Goal: Information Seeking & Learning: Learn about a topic

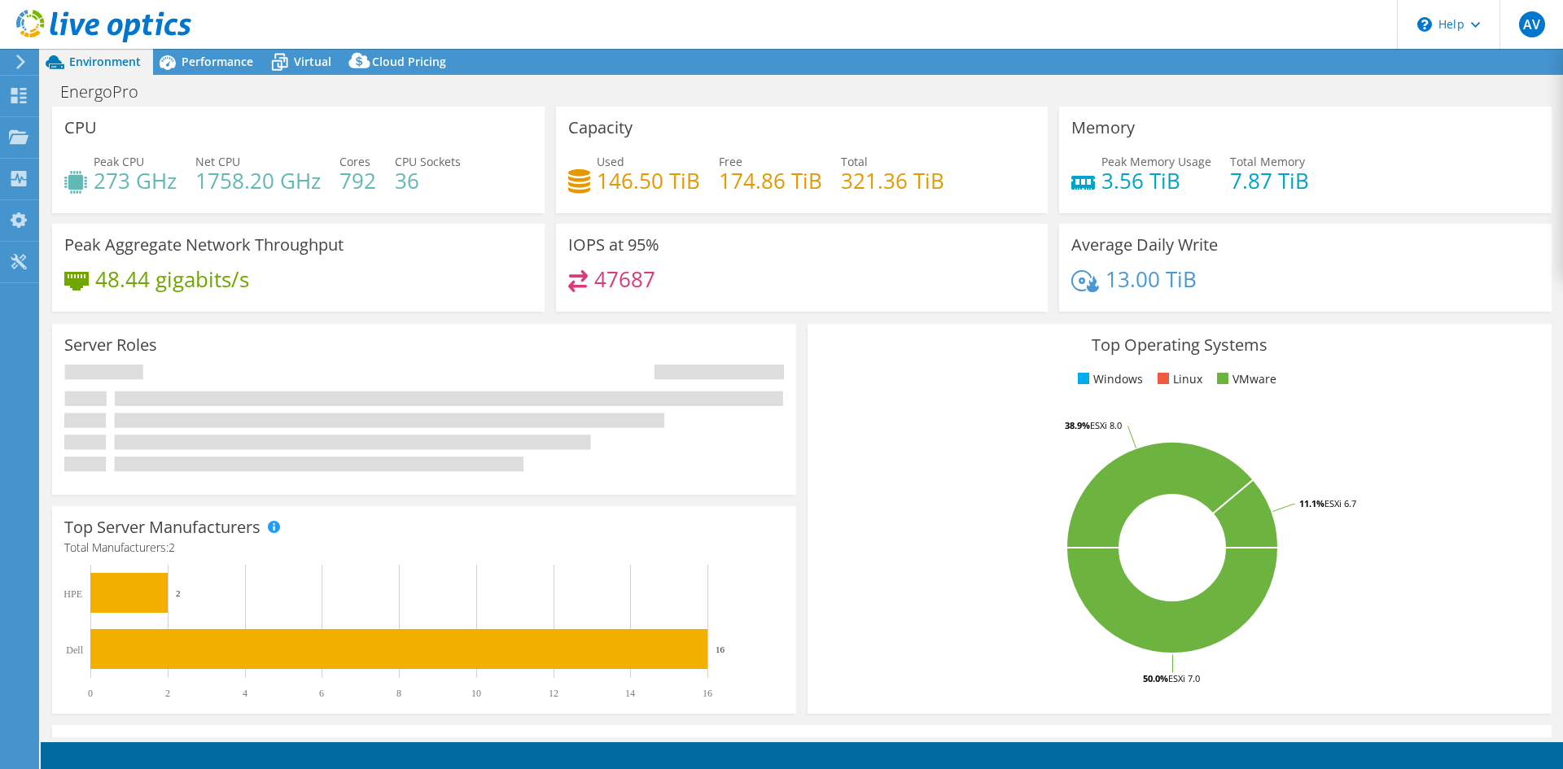
select select "USD"
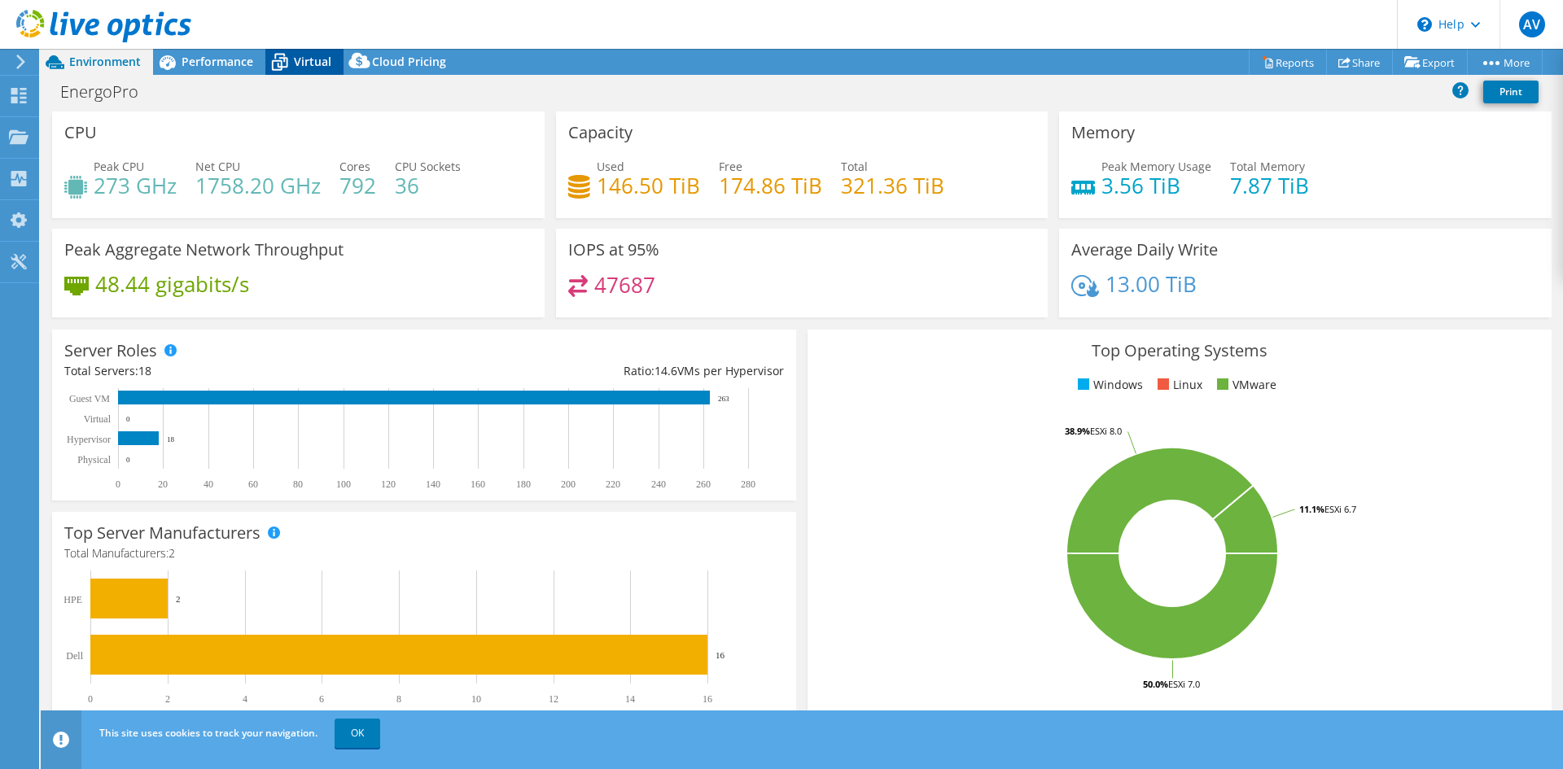
click at [309, 64] on span "Virtual" at bounding box center [312, 61] width 37 height 15
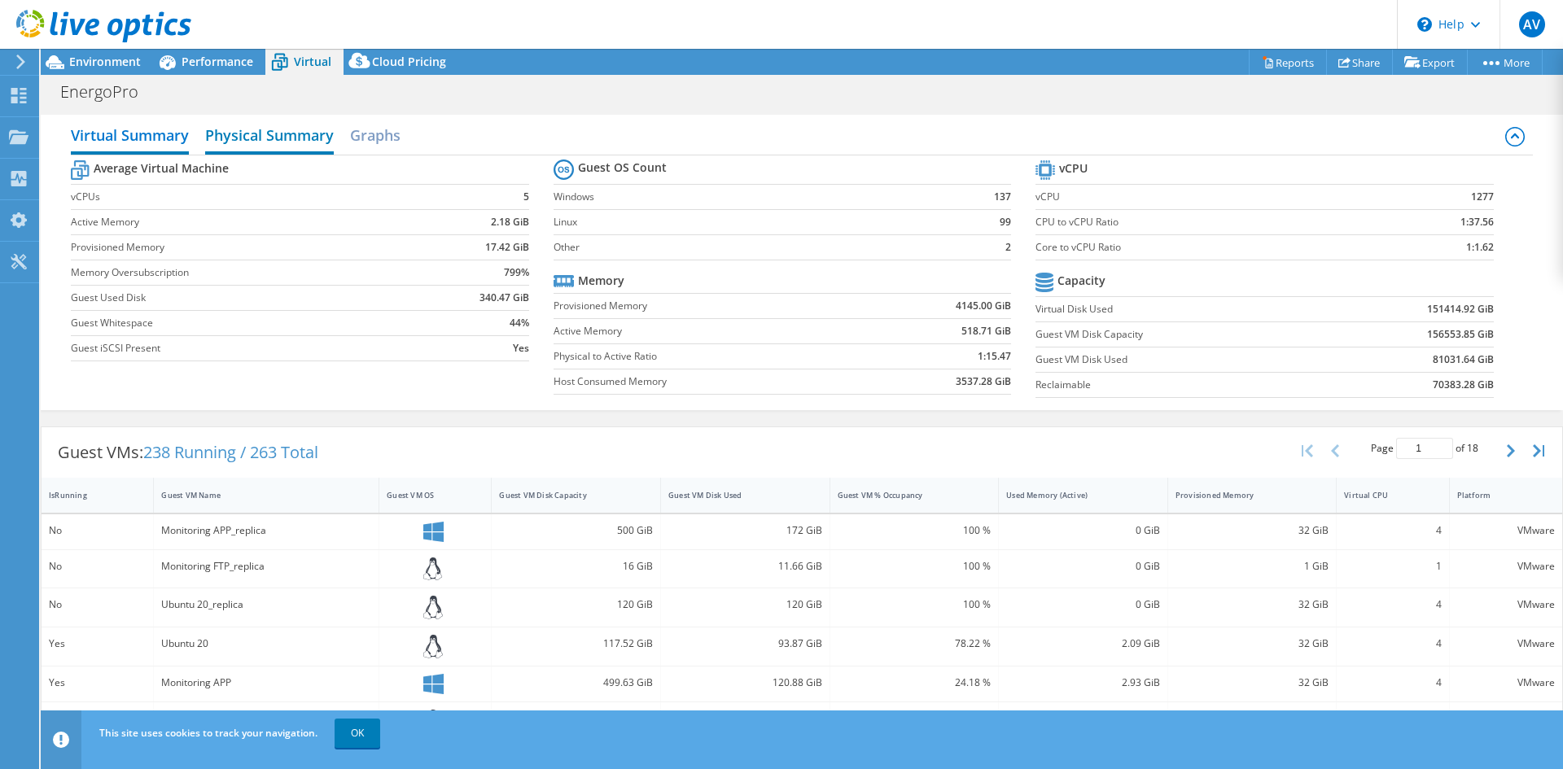
click at [285, 137] on h2 "Physical Summary" at bounding box center [269, 137] width 129 height 36
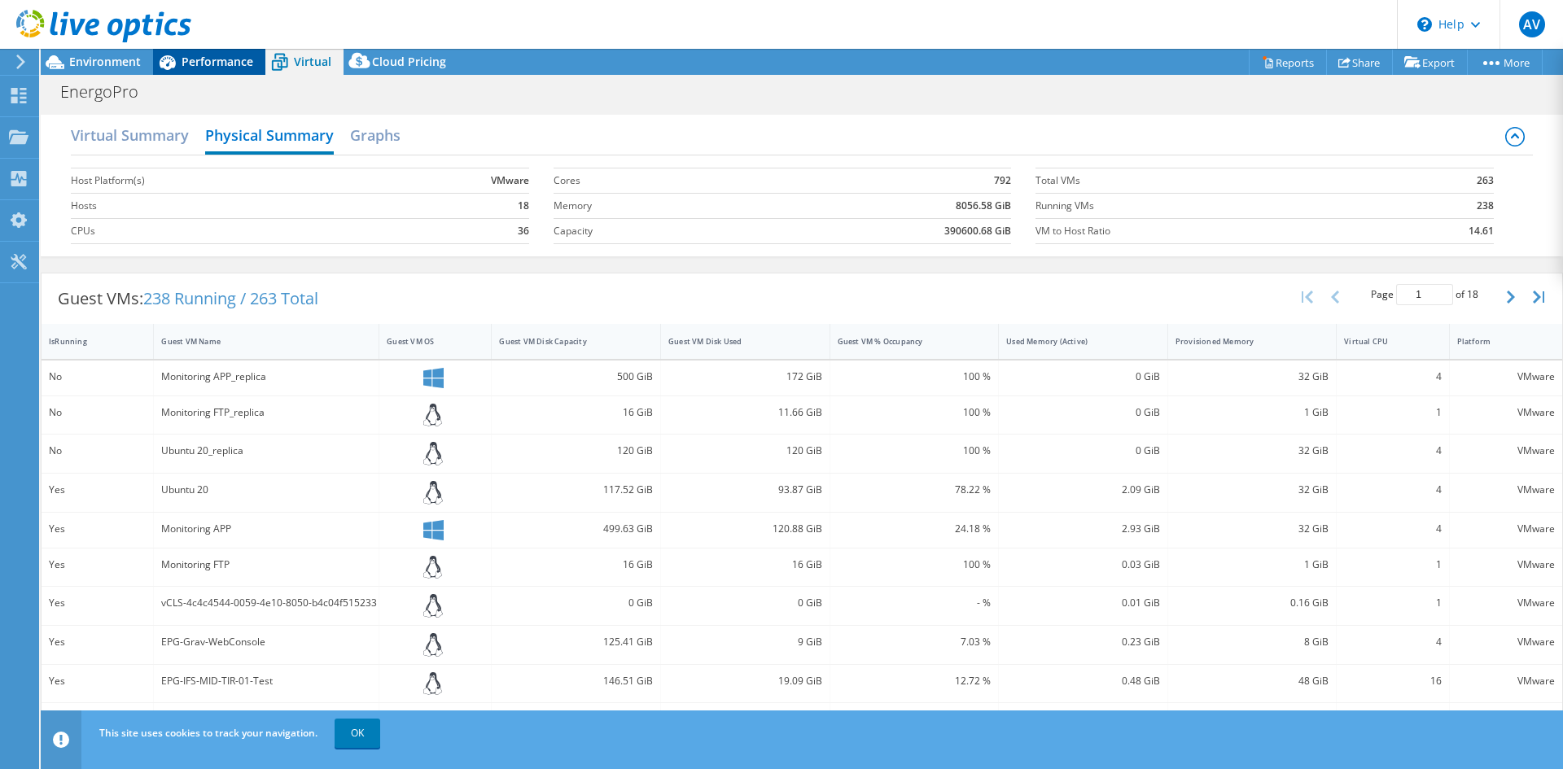
click at [230, 72] on div "Performance" at bounding box center [209, 62] width 112 height 26
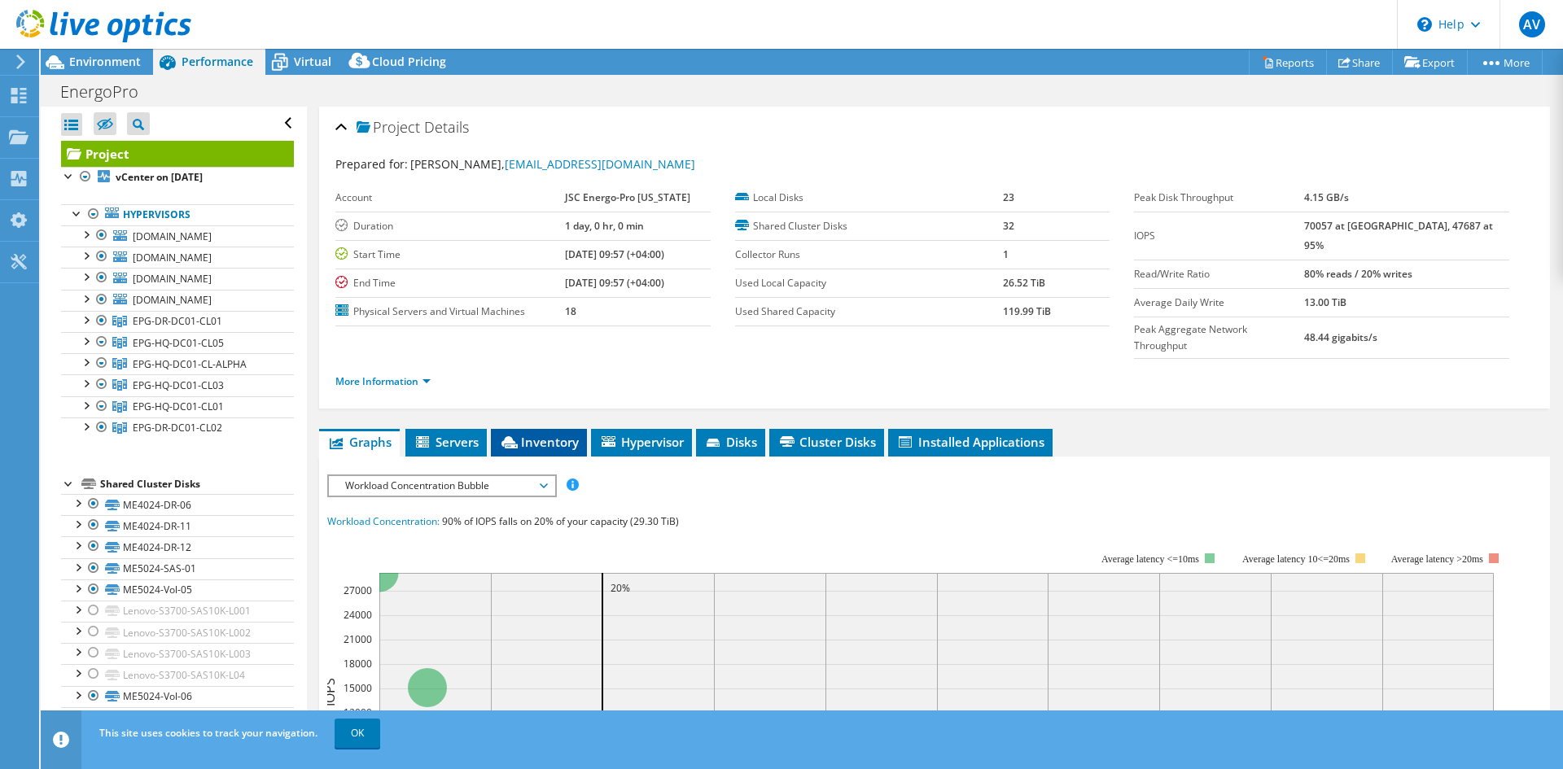
click at [525, 434] on span "Inventory" at bounding box center [539, 442] width 80 height 16
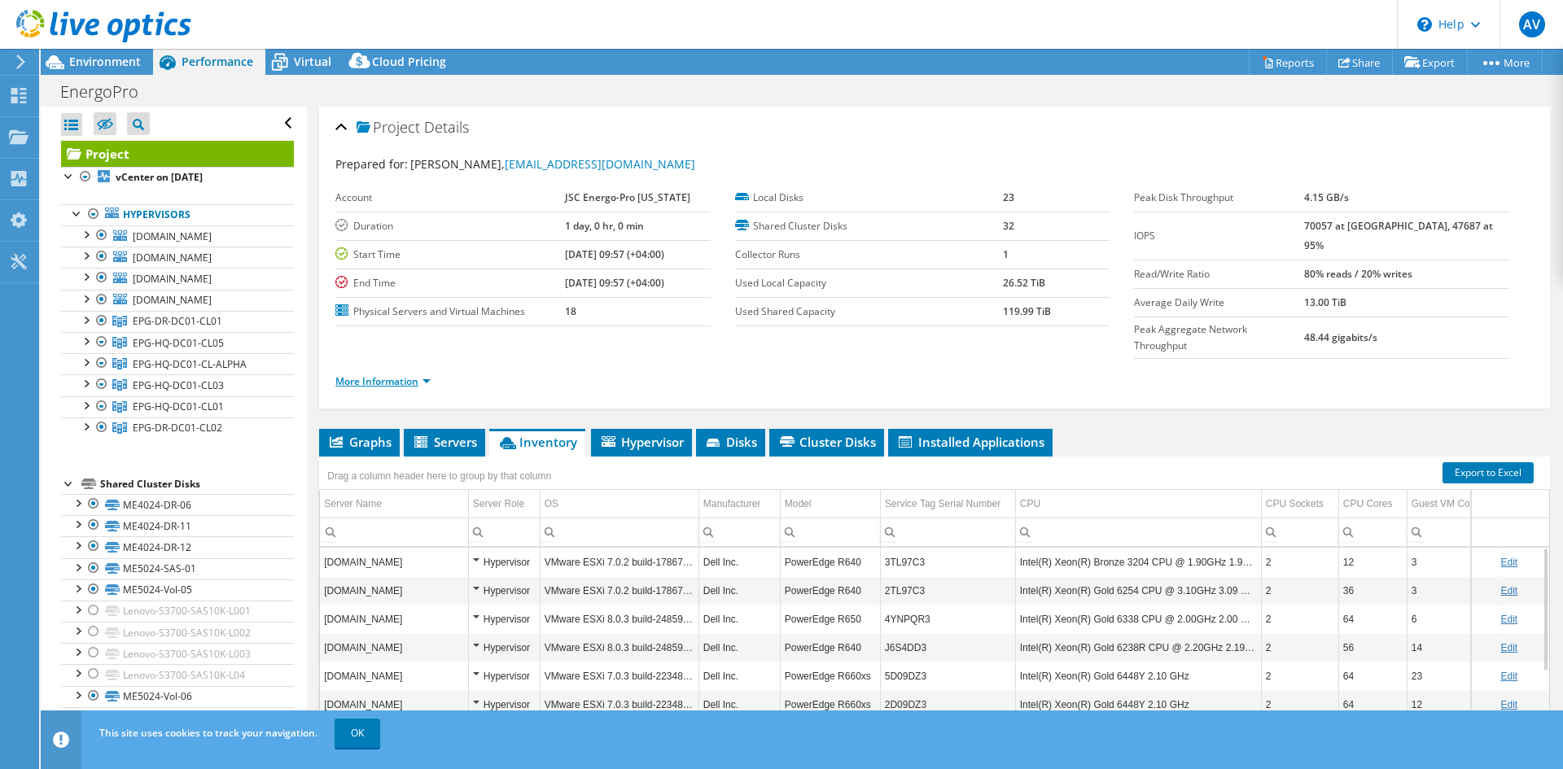
click at [422, 374] on link "More Information" at bounding box center [382, 381] width 95 height 14
